Goal: Task Accomplishment & Management: Use online tool/utility

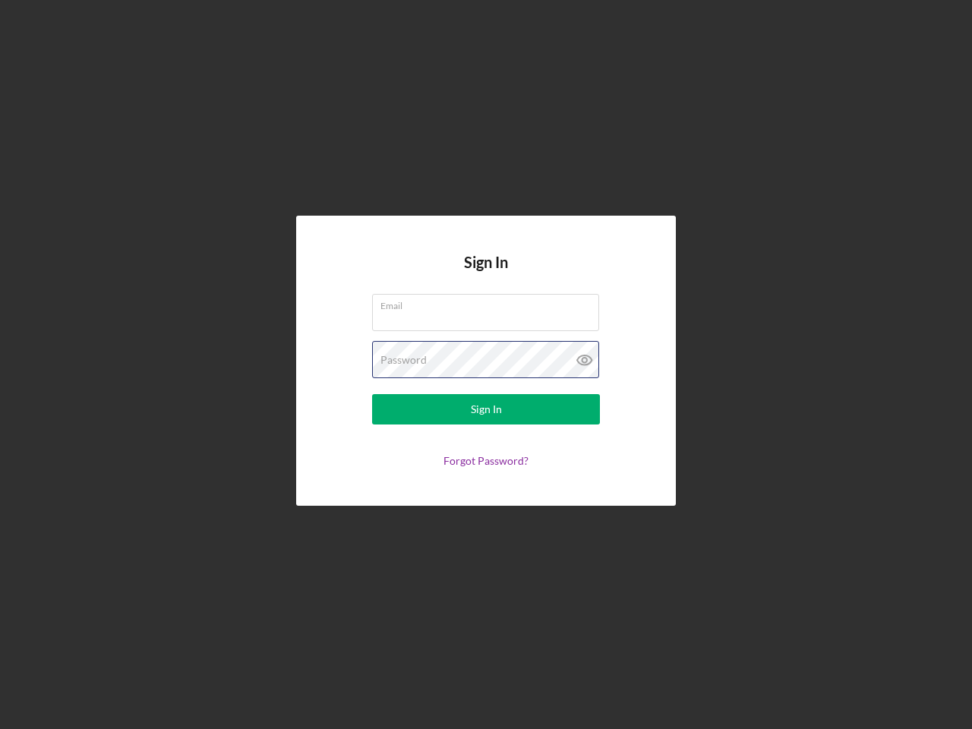
click at [486, 364] on div "Password" at bounding box center [486, 360] width 228 height 38
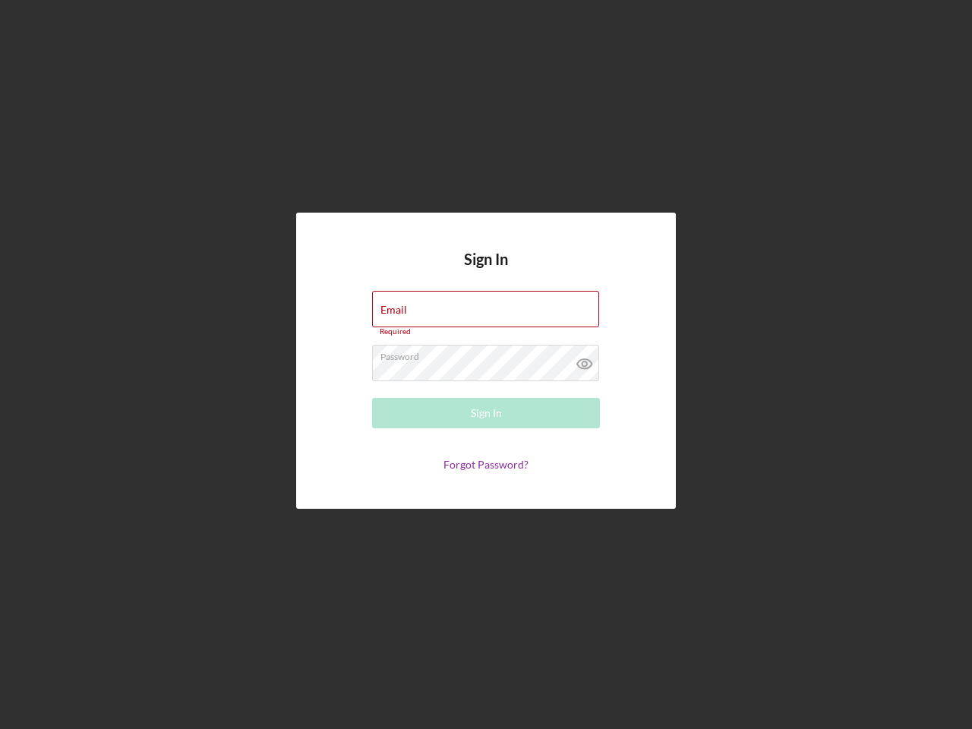
click at [585, 360] on icon at bounding box center [585, 364] width 38 height 38
